Goal: Task Accomplishment & Management: Use online tool/utility

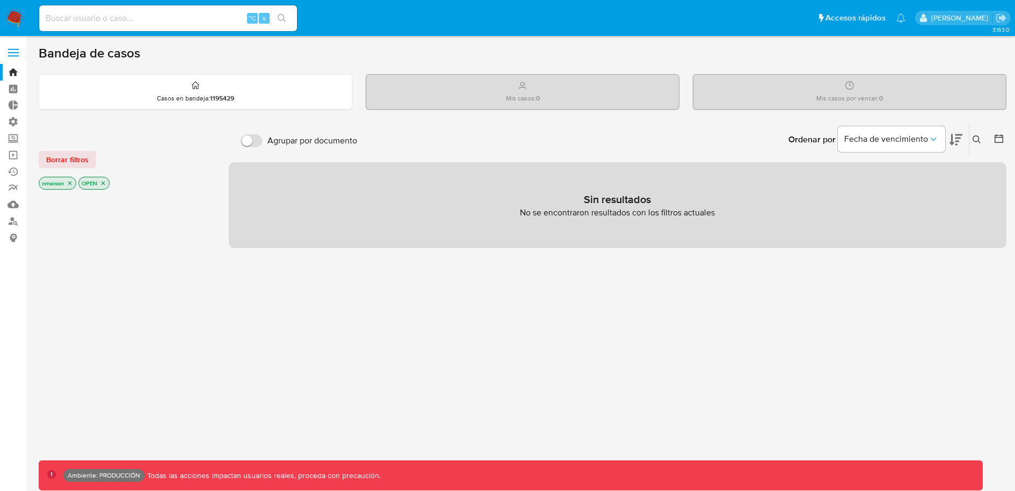
click at [70, 180] on icon "close-filter" at bounding box center [70, 183] width 6 height 6
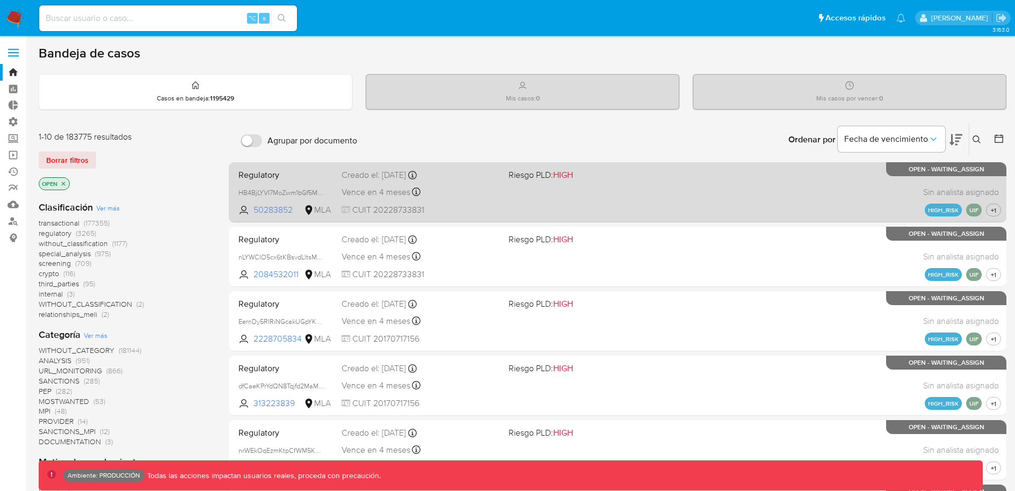
click at [511, 203] on div "Regulatory HB4BjLYVI7MoZwm1bGf5MhSg 50283852 MLA Riesgo PLD: HIGH Creado el: 03…" at bounding box center [617, 192] width 767 height 54
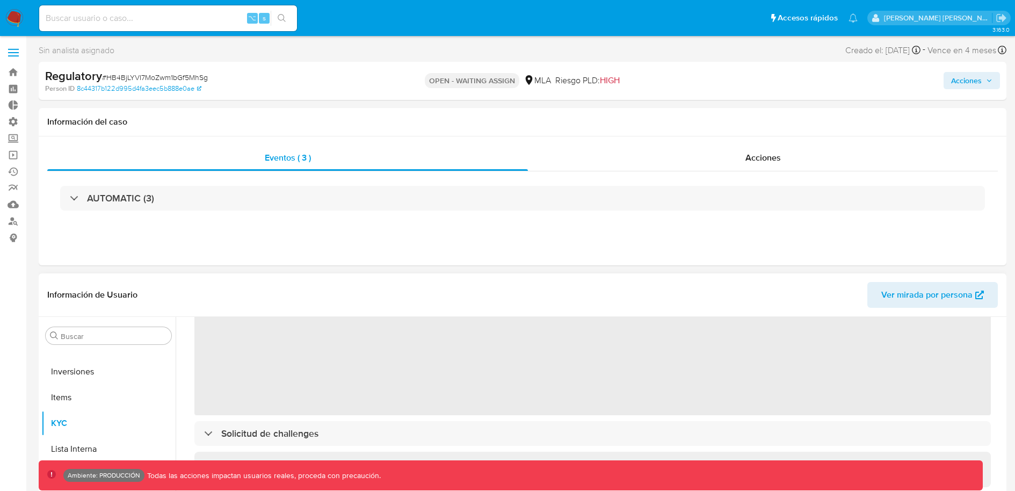
scroll to position [94, 0]
select select "10"
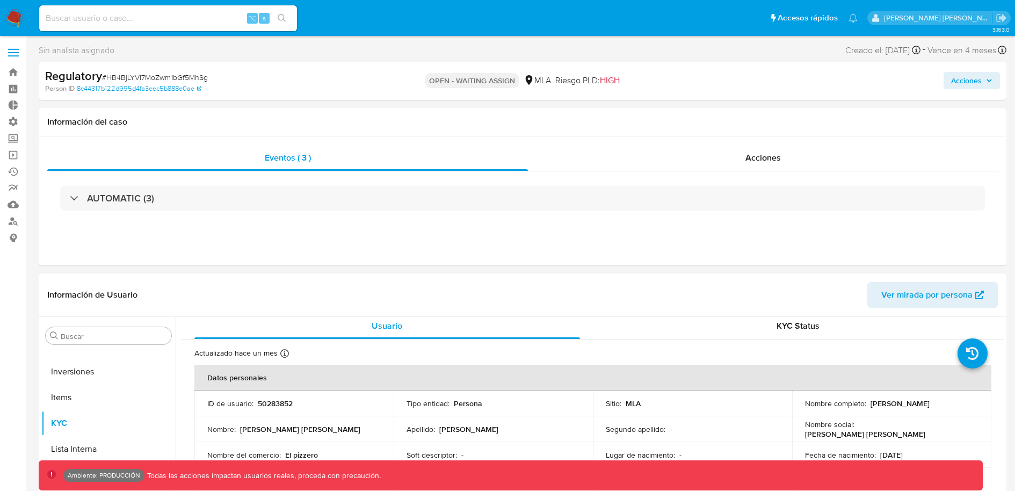
scroll to position [0, 0]
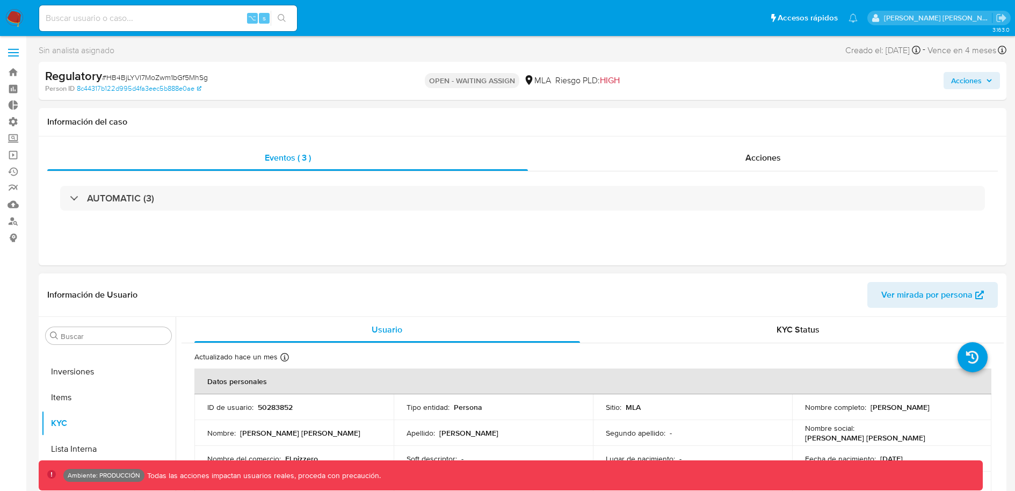
click at [281, 402] on p "50283852" at bounding box center [275, 407] width 35 height 10
copy p "50283852"
click at [183, 16] on input at bounding box center [168, 18] width 258 height 14
paste input "50283852"
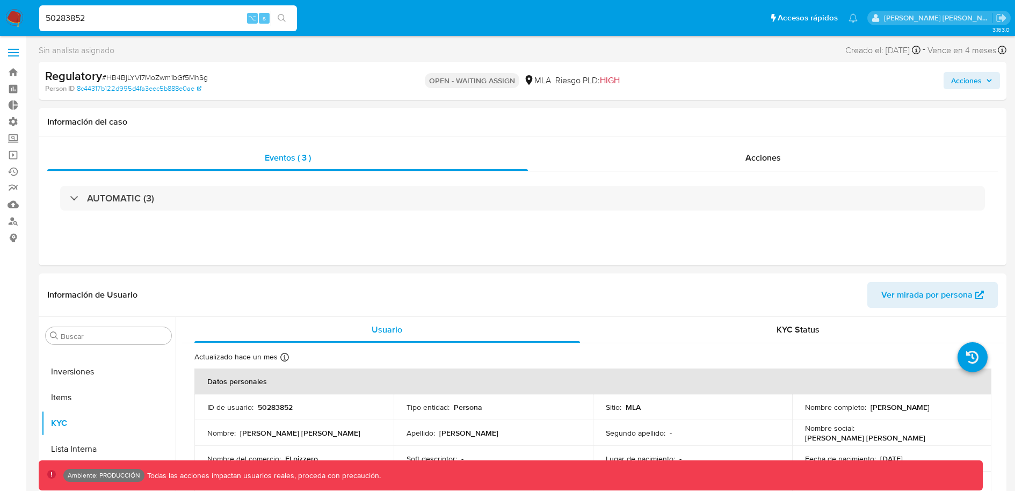
type input "50283852"
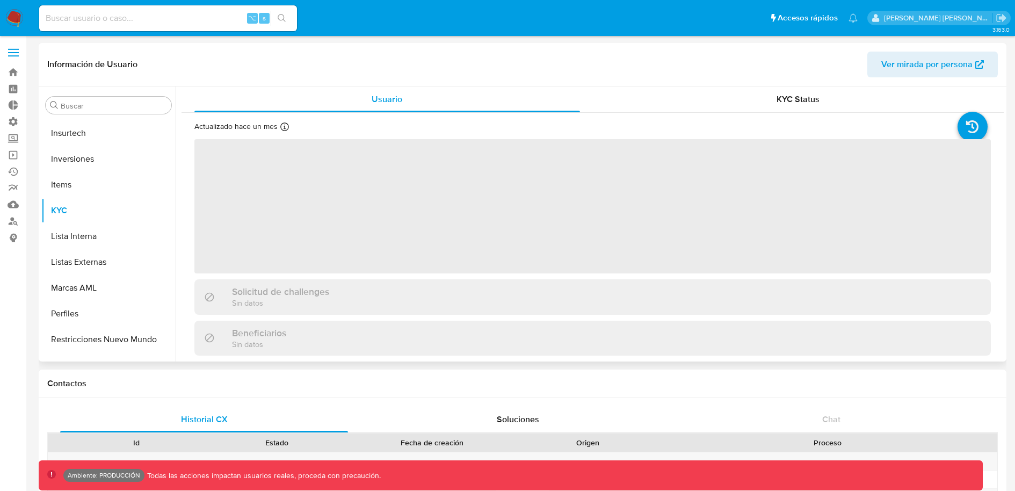
scroll to position [583, 0]
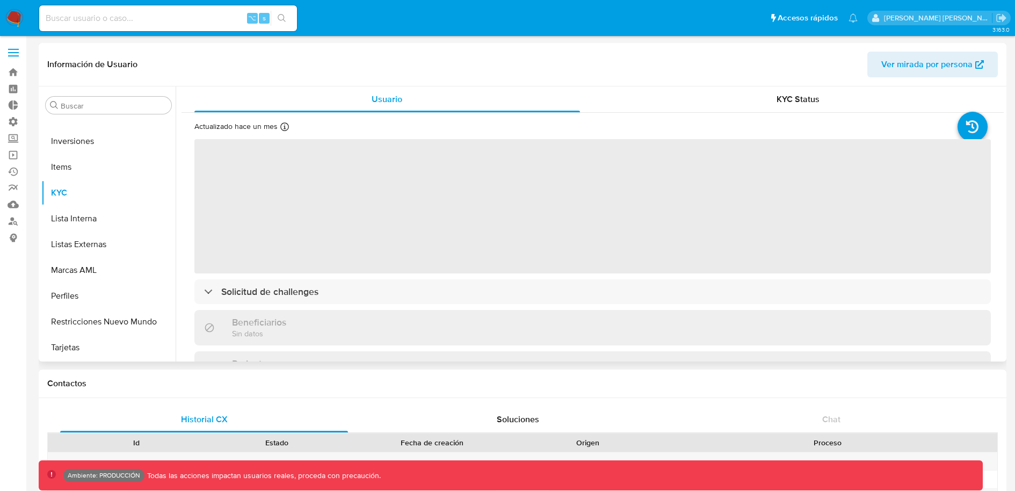
select select "10"
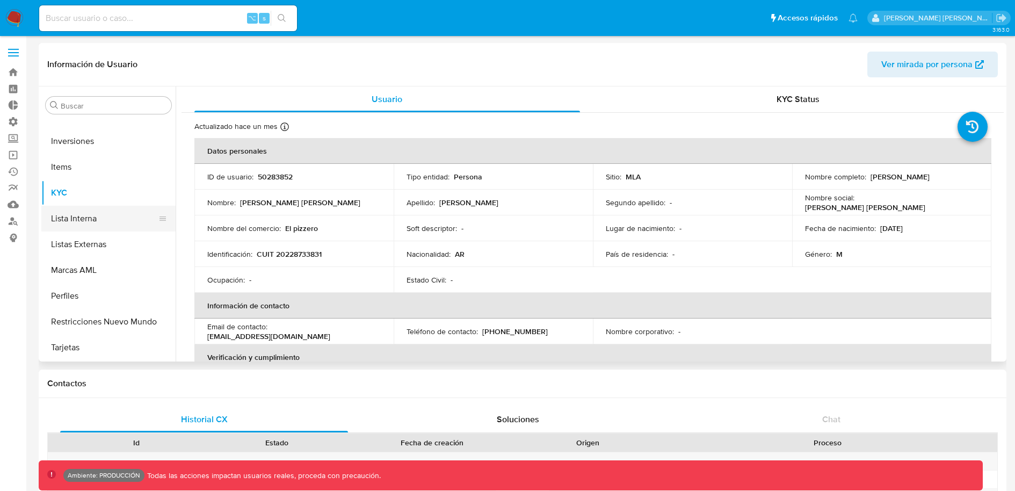
click at [94, 218] on button "Lista Interna" at bounding box center [104, 219] width 126 height 26
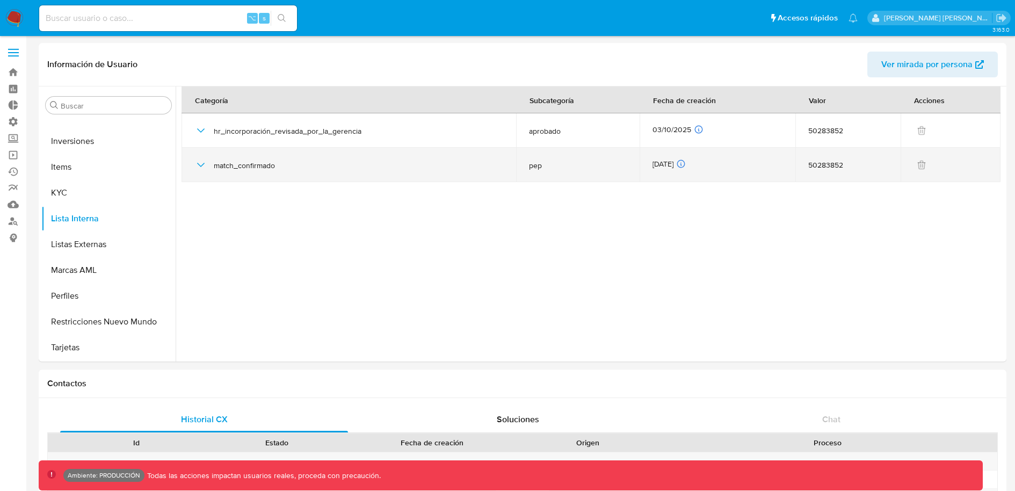
drag, startPoint x: 320, startPoint y: 170, endPoint x: 209, endPoint y: 168, distance: 111.2
click at [209, 168] on div "match_confirmado" at bounding box center [348, 165] width 309 height 34
drag, startPoint x: 566, startPoint y: 170, endPoint x: 529, endPoint y: 166, distance: 37.3
click at [529, 166] on td "pep" at bounding box center [578, 165] width 124 height 34
